Goal: Check status: Check status

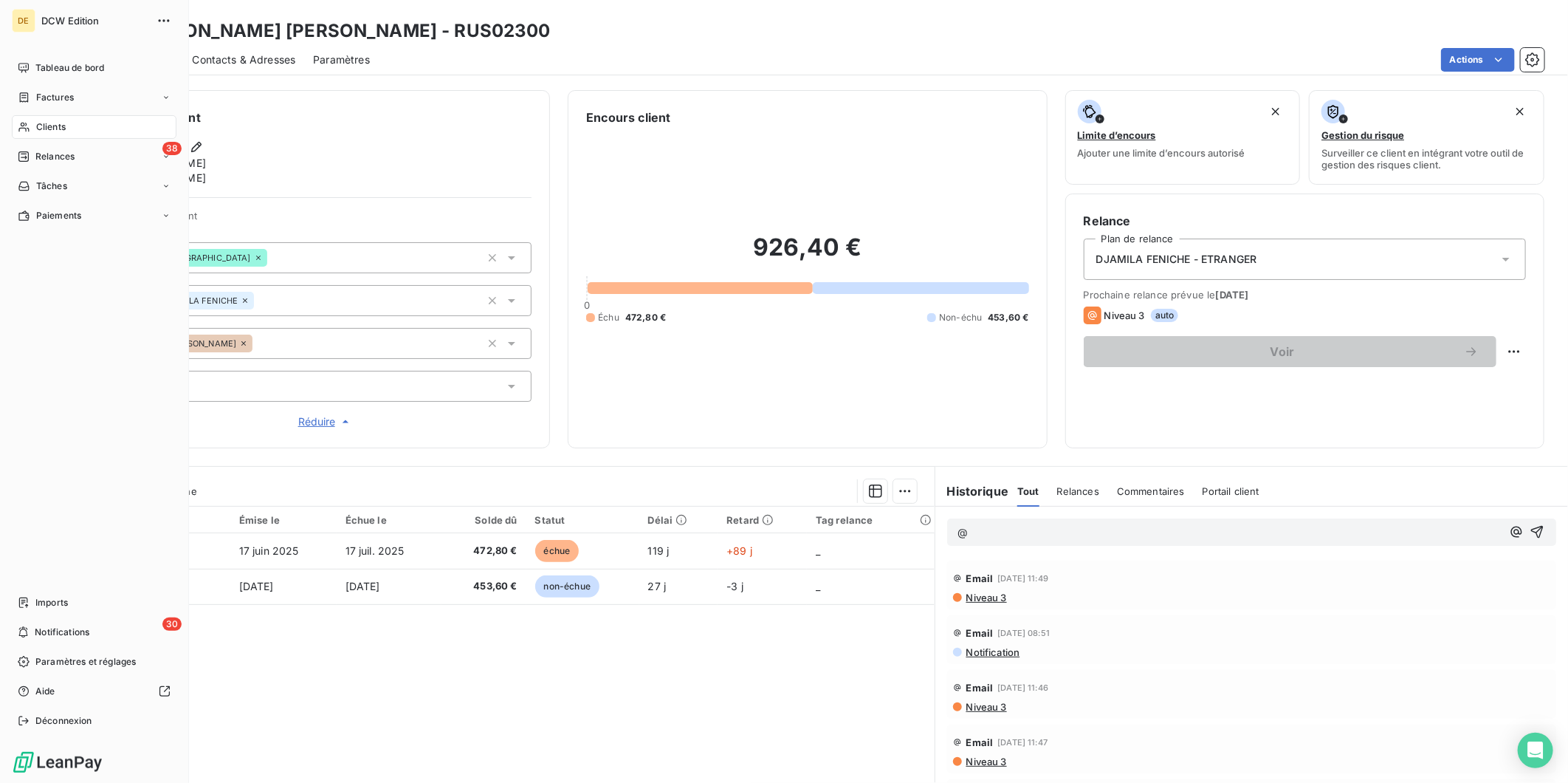
click at [55, 120] on span "Clients" at bounding box center [51, 126] width 30 height 13
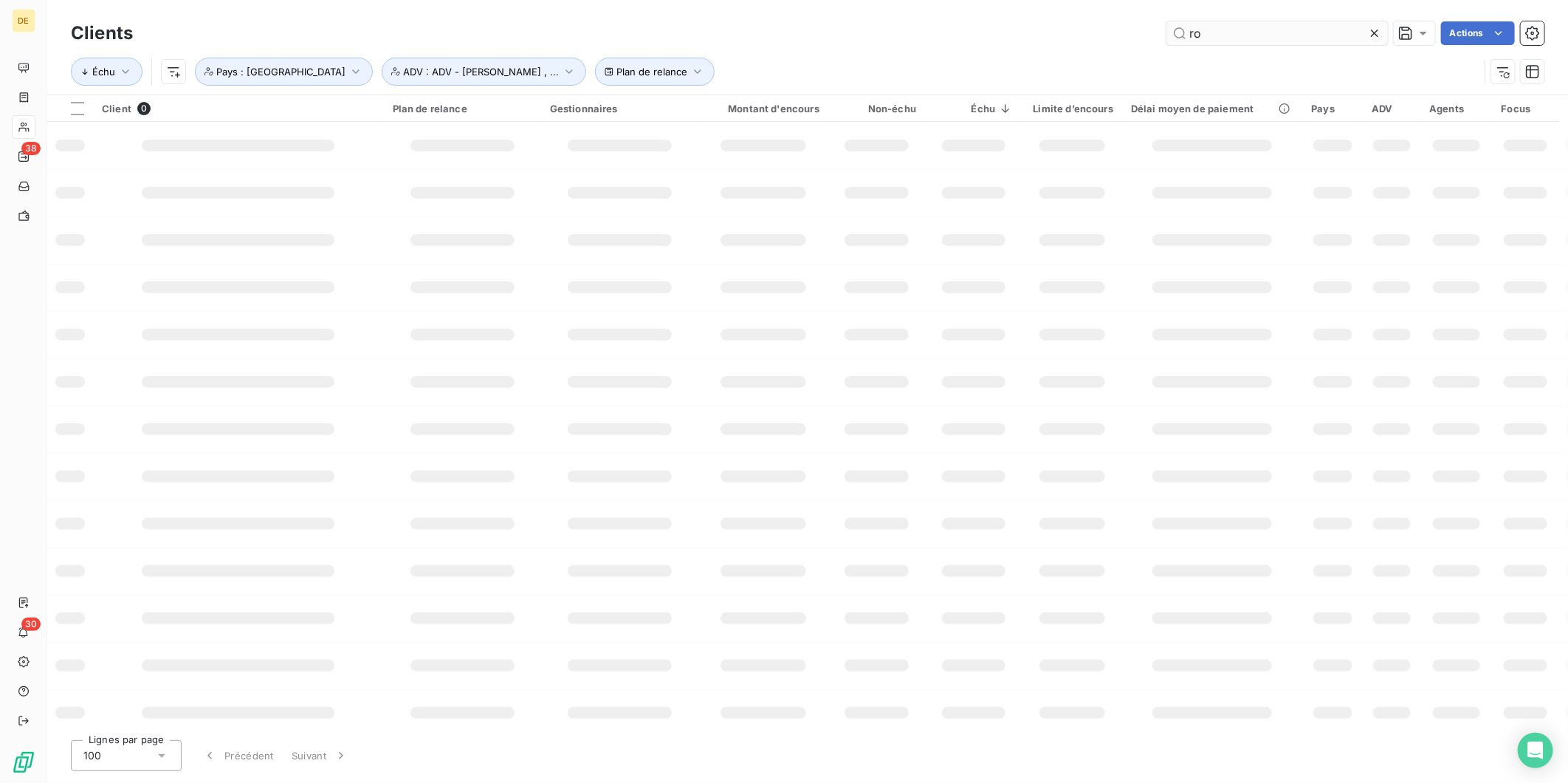
type input "r"
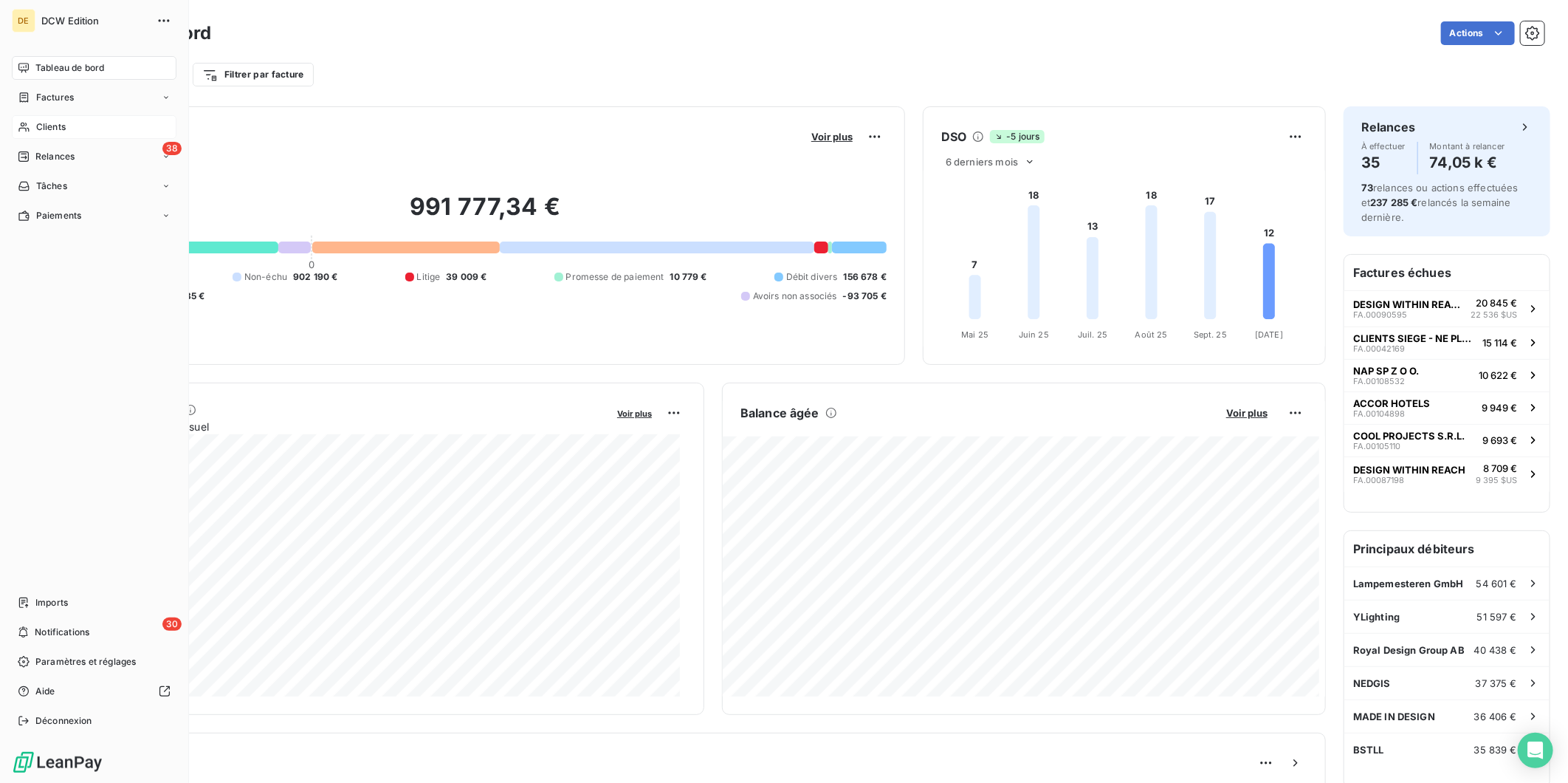
click at [65, 120] on span "Clients" at bounding box center [51, 126] width 30 height 13
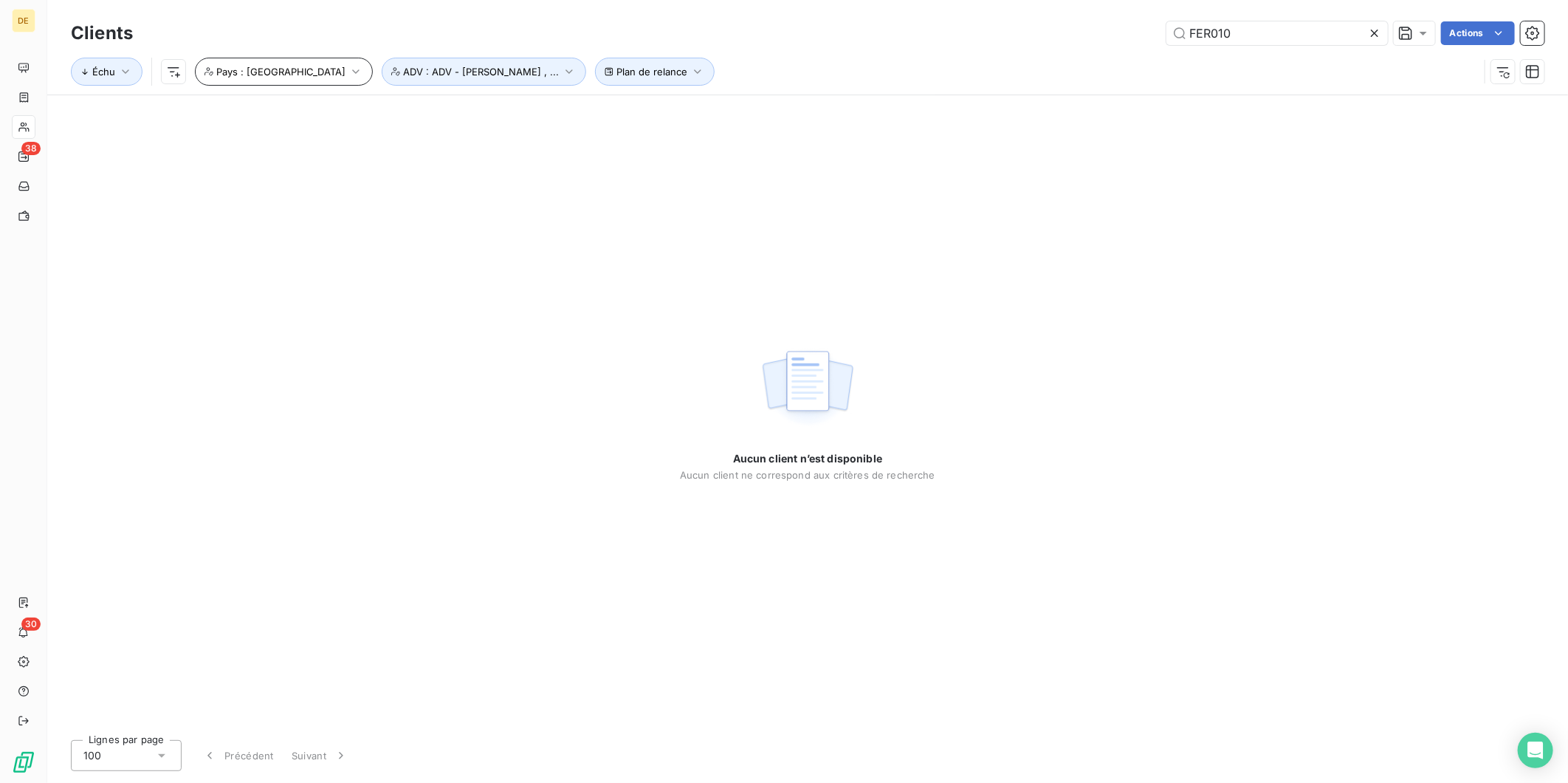
type input "FER010"
click at [294, 61] on button "Pays : [GEOGRAPHIC_DATA]" at bounding box center [283, 71] width 178 height 28
click at [493, 107] on icon at bounding box center [497, 110] width 9 height 9
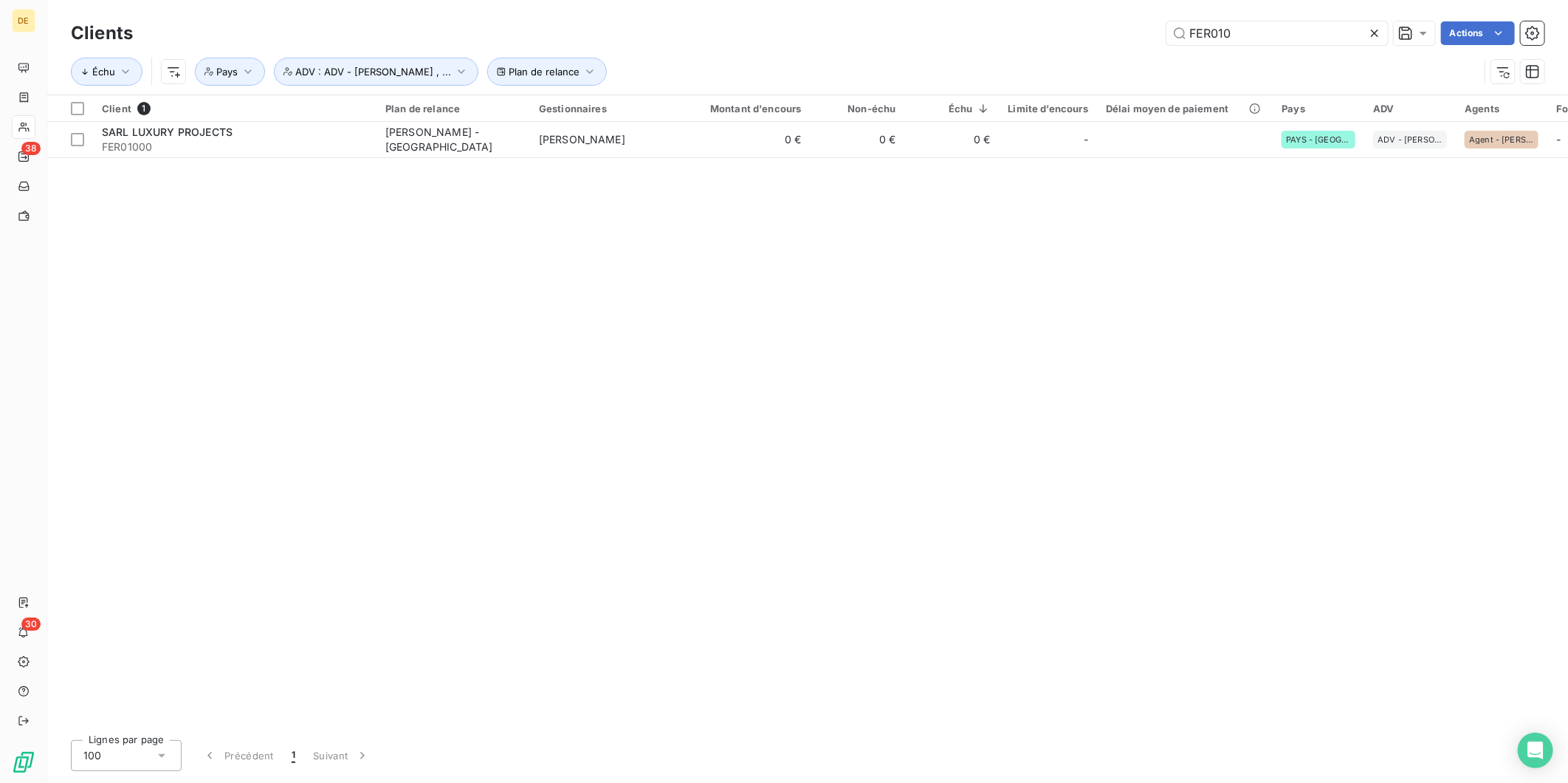
click at [665, 37] on div "FER010 Actions" at bounding box center [848, 34] width 1394 height 24
click at [655, 164] on div "Client 1 Plan de relance Gestionnaires Montant d'encours Non-échu Échu Limite d…" at bounding box center [808, 412] width 1521 height 633
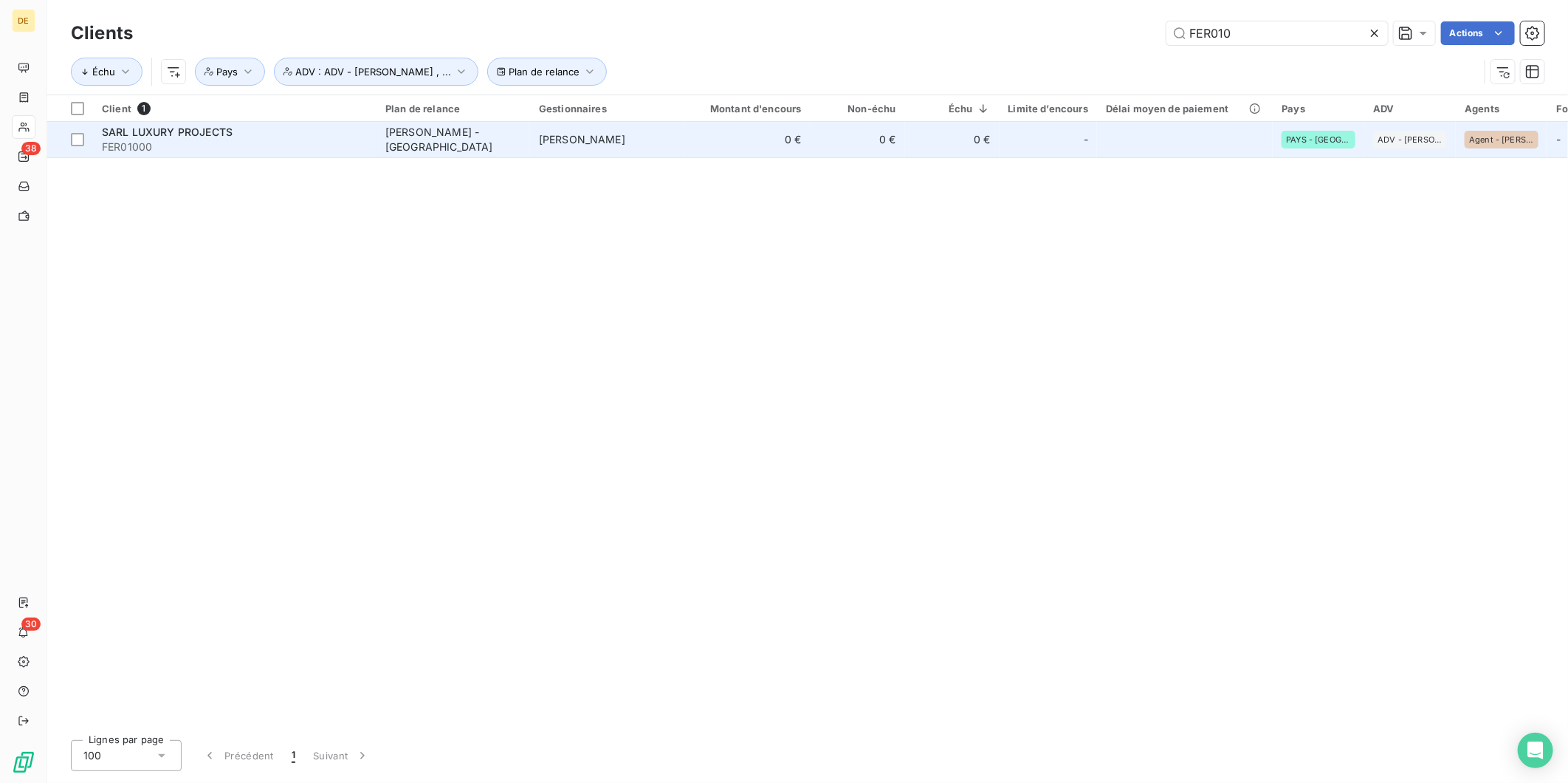
click at [648, 144] on td "[PERSON_NAME]" at bounding box center [606, 140] width 154 height 36
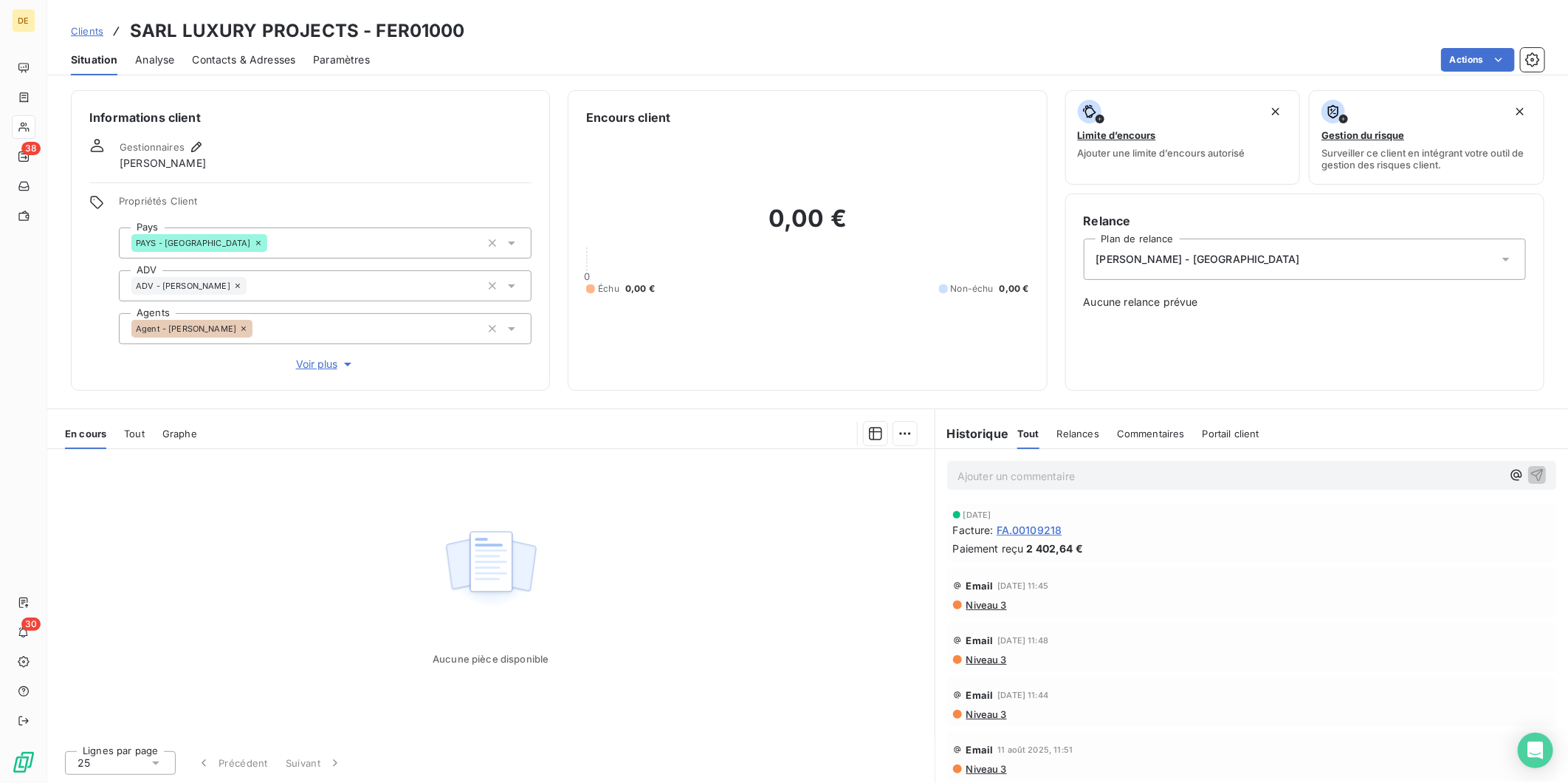
click at [157, 61] on span "Analyse" at bounding box center [154, 60] width 39 height 15
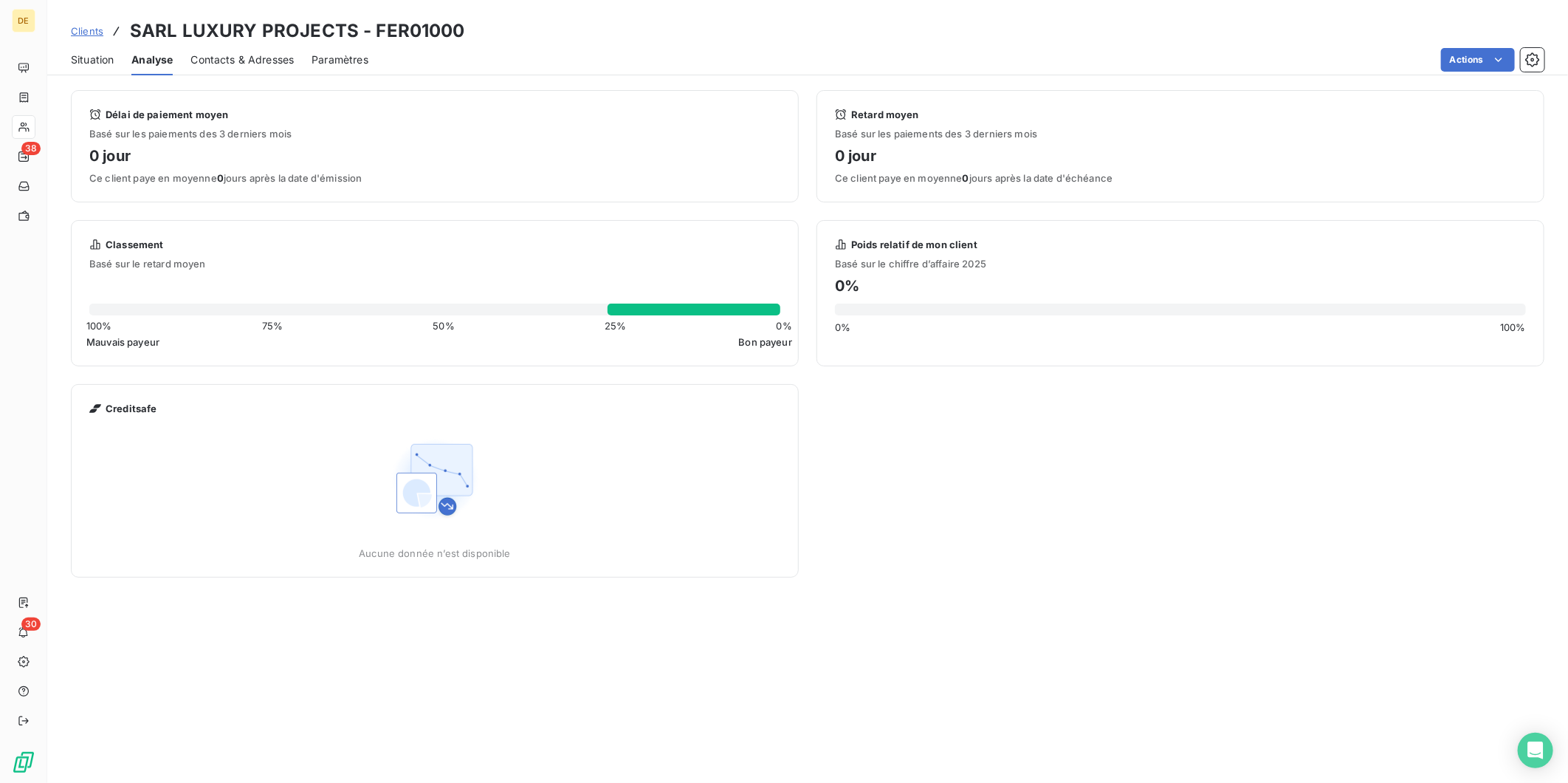
click at [92, 63] on span "Situation" at bounding box center [91, 60] width 43 height 15
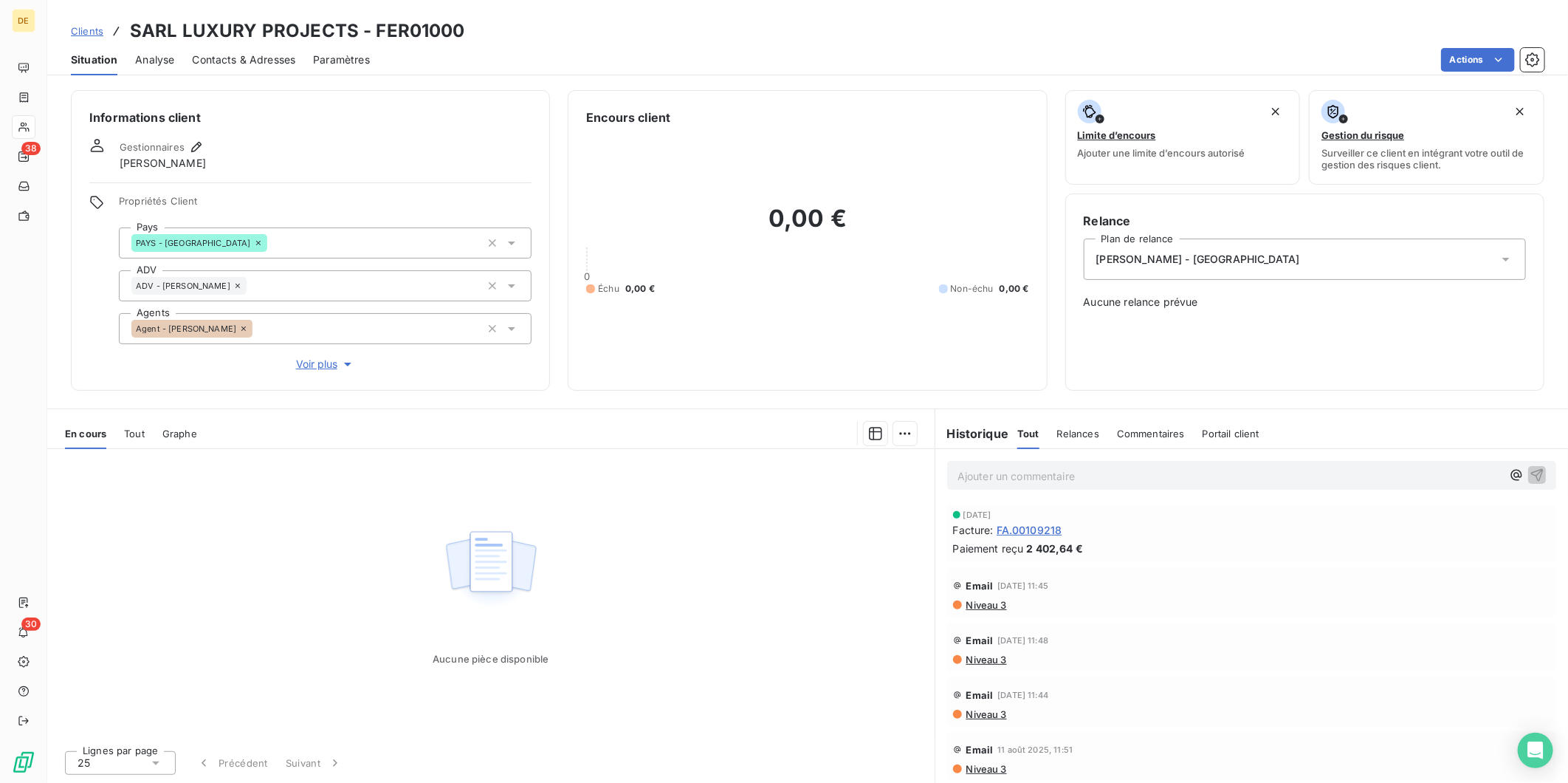
click at [556, 292] on div "Informations client Gestionnaires [PERSON_NAME] Propriétés Client Pays PAYS - F…" at bounding box center [808, 240] width 1521 height 301
